Goal: Communication & Community: Ask a question

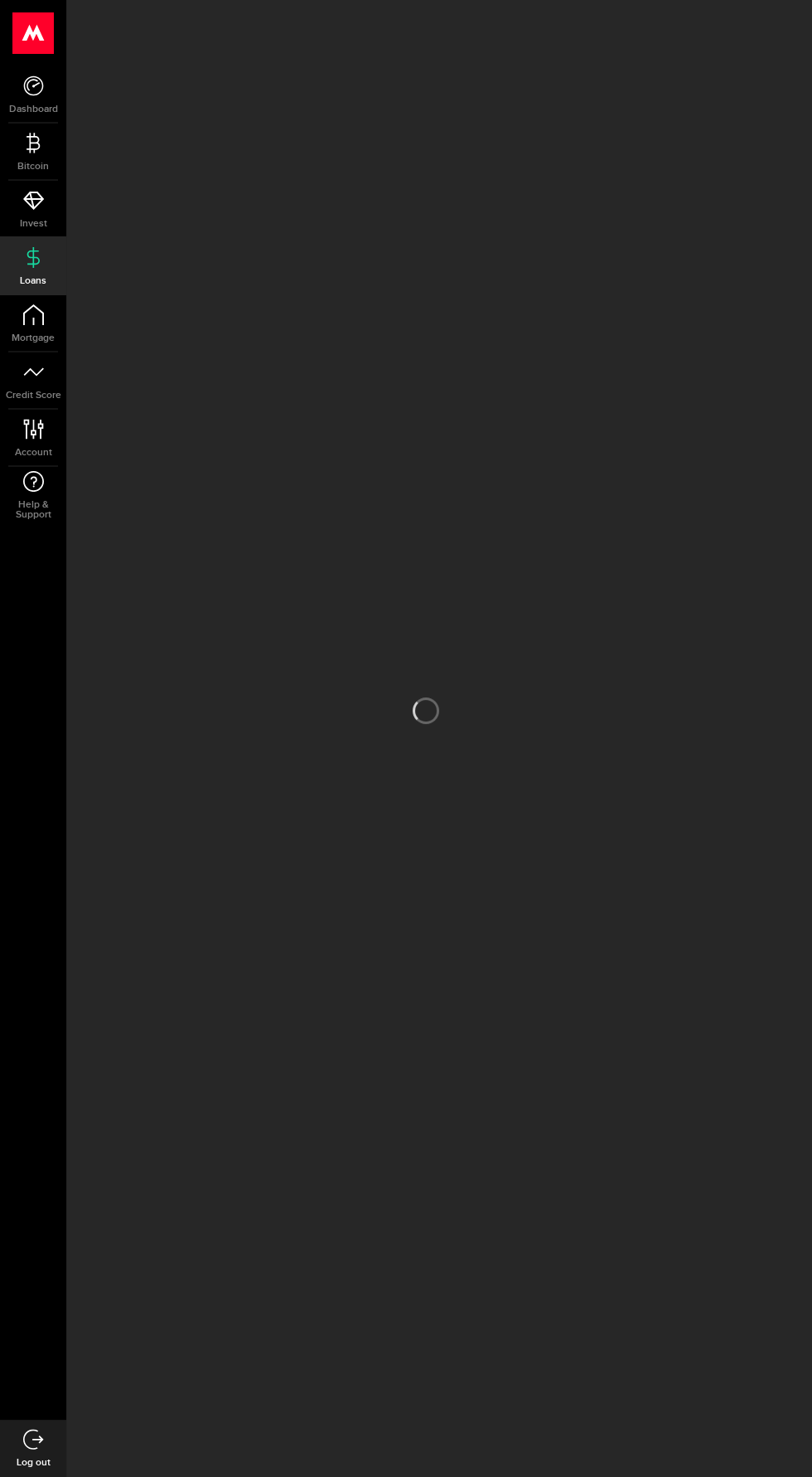
click at [680, 1246] on div at bounding box center [439, 738] width 746 height 1477
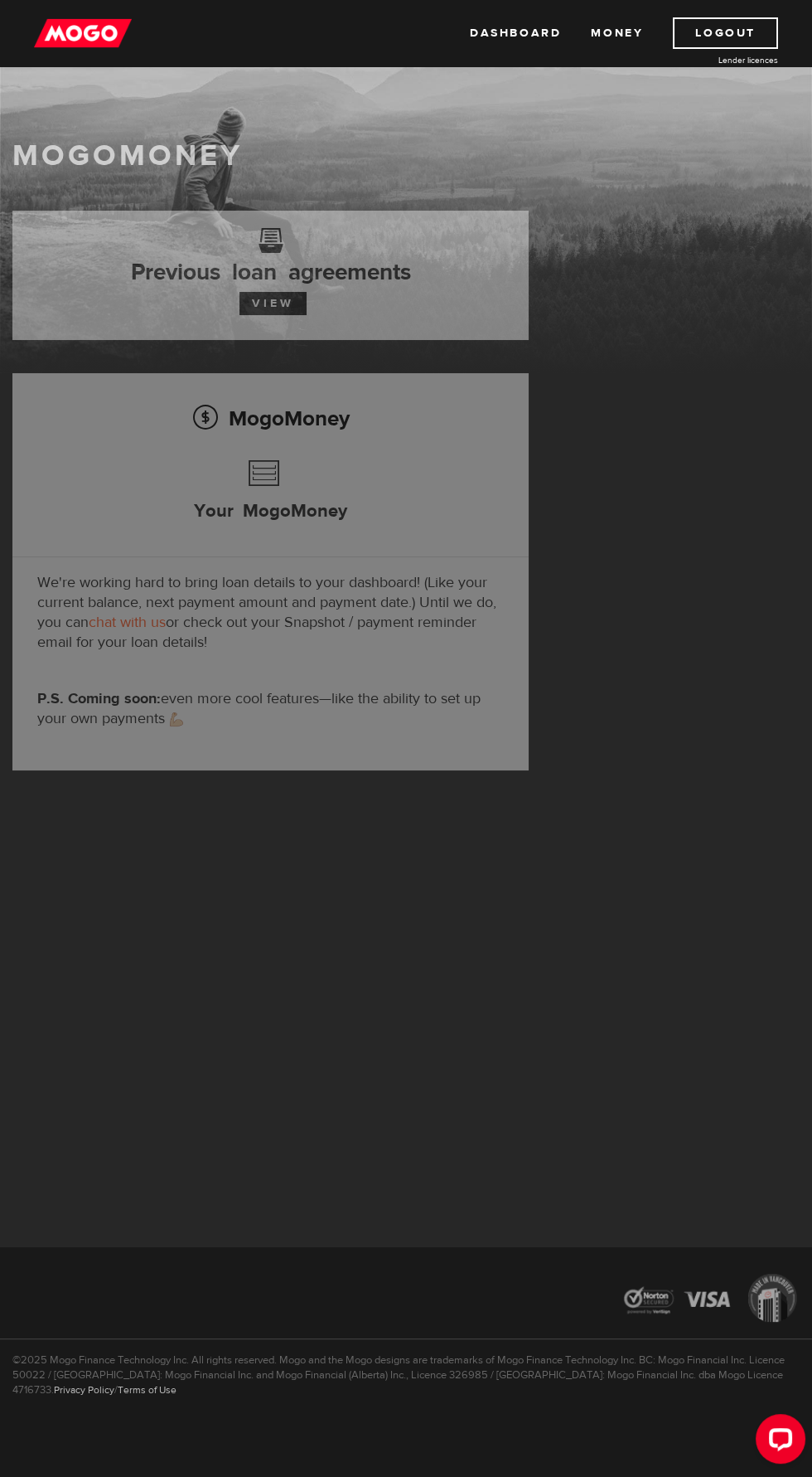
click at [782, 1461] on button "Open LiveChat chat widget" at bounding box center [780, 1439] width 50 height 50
